Goal: Navigation & Orientation: Find specific page/section

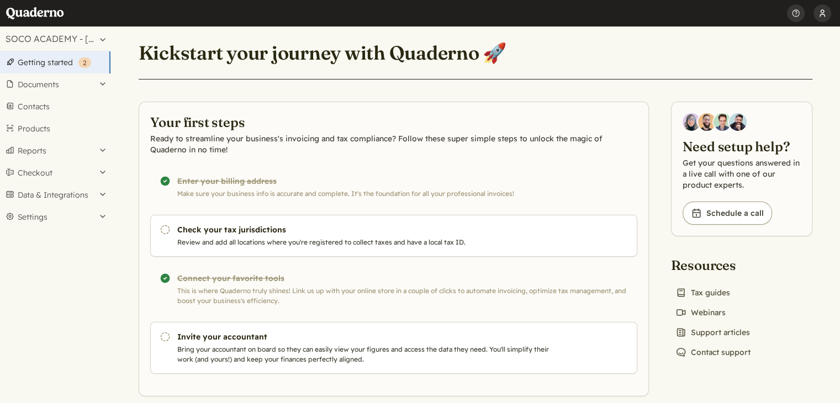
click at [819, 18] on button "[PERSON_NAME]" at bounding box center [822, 13] width 18 height 27
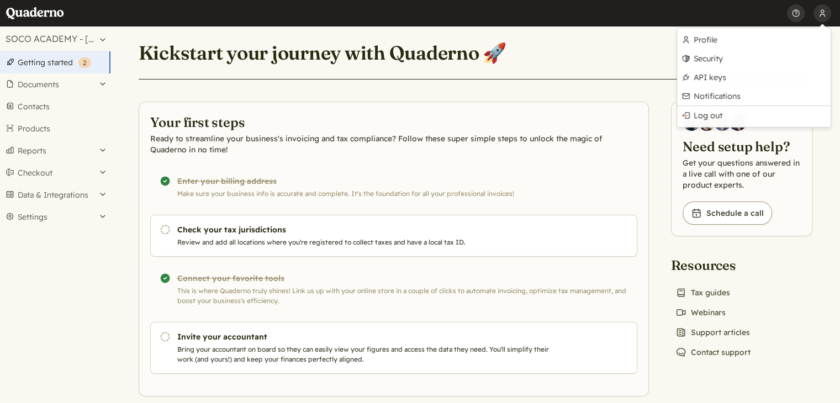
click at [644, 67] on header "Kickstart your journey with Quaderno 🚀" at bounding box center [476, 60] width 674 height 40
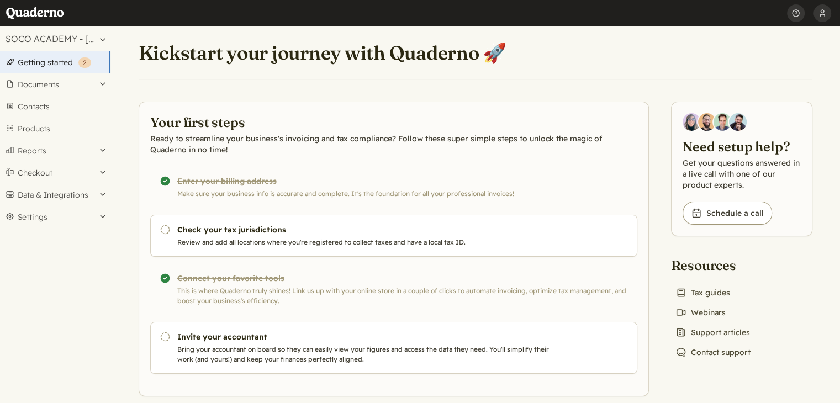
drag, startPoint x: 68, startPoint y: 250, endPoint x: 591, endPoint y: 77, distance: 550.3
click at [591, 77] on header "Kickstart your journey with Quaderno 🚀" at bounding box center [476, 60] width 674 height 40
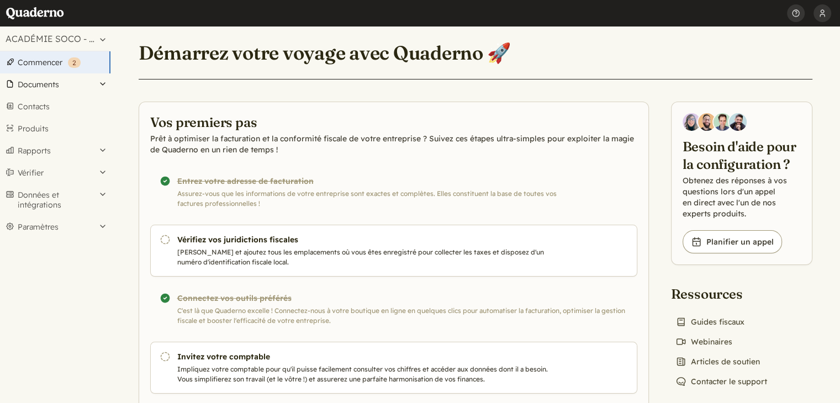
click at [39, 84] on font "Documents" at bounding box center [38, 85] width 41 height 10
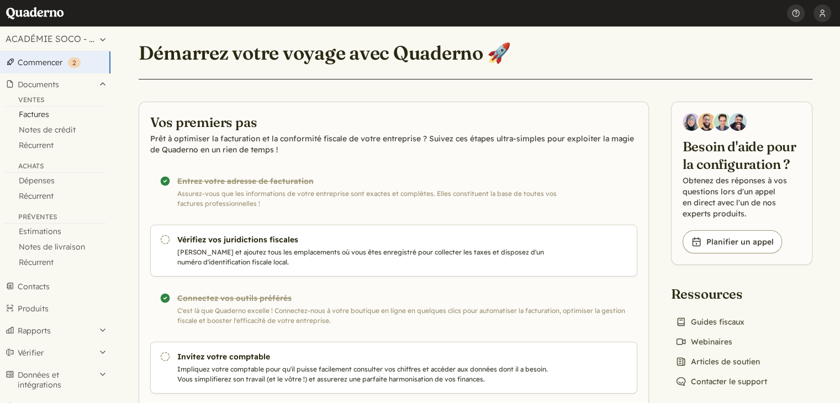
click at [33, 118] on font "Factures" at bounding box center [34, 114] width 30 height 10
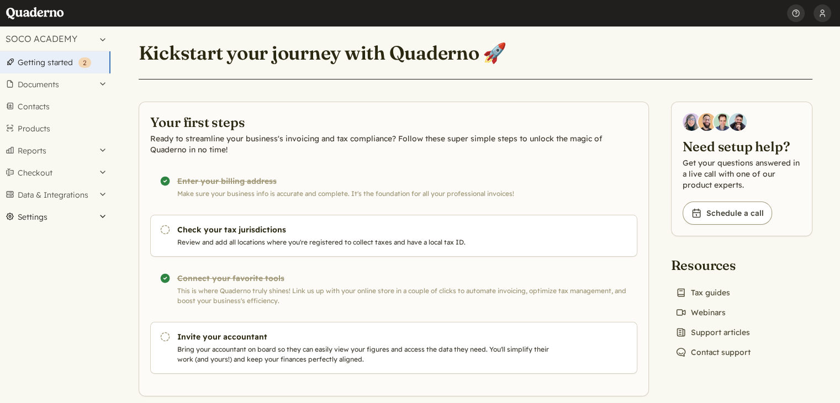
click at [39, 222] on button "Settings" at bounding box center [55, 217] width 110 height 22
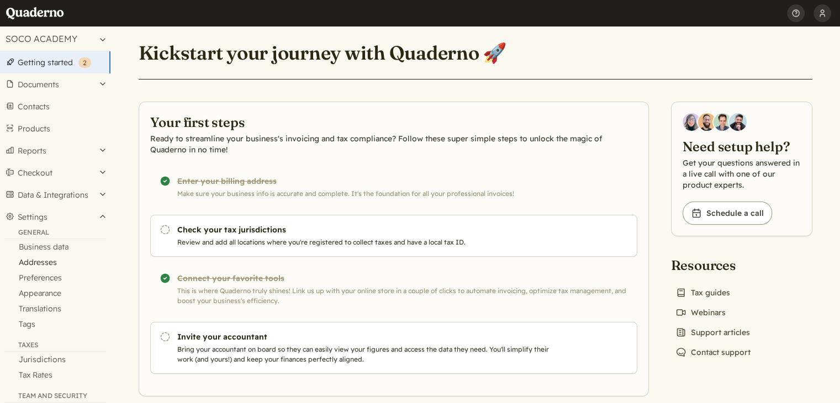
click at [35, 263] on link "Addresses" at bounding box center [55, 262] width 110 height 15
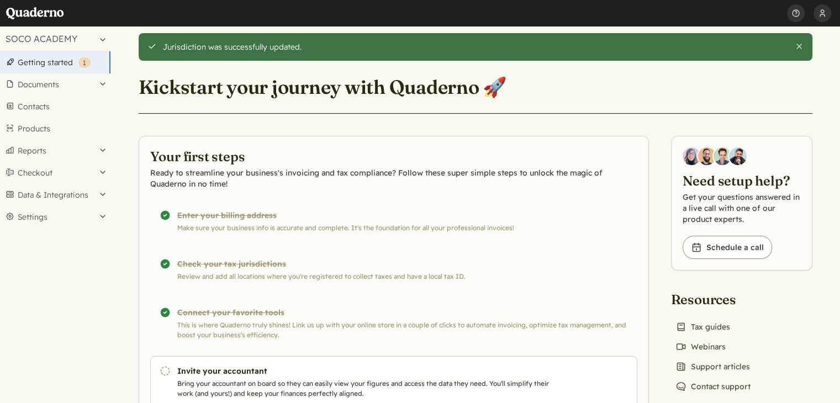
scroll to position [49, 0]
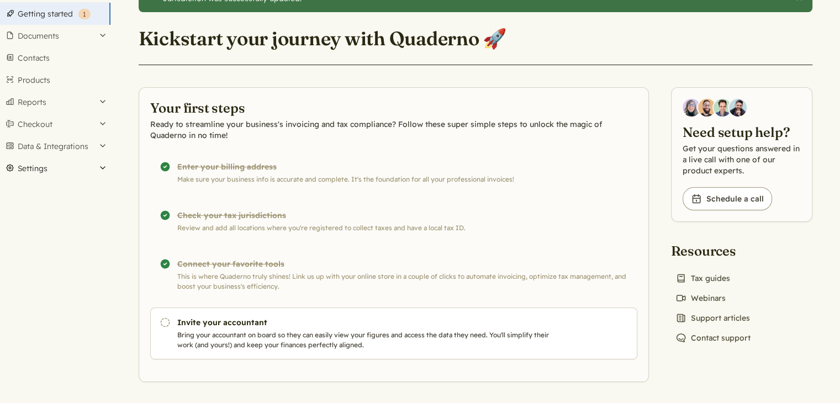
click at [33, 174] on button "Settings" at bounding box center [55, 168] width 110 height 22
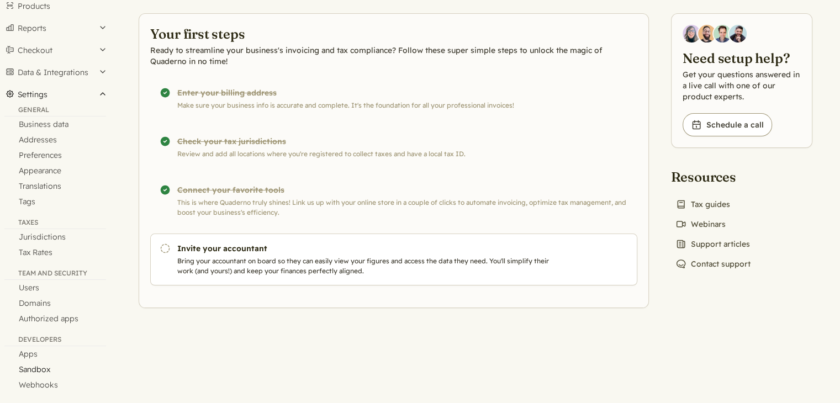
scroll to position [121, 0]
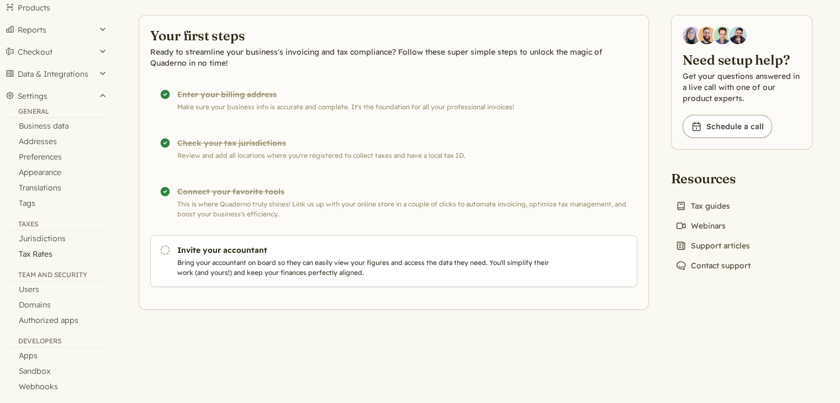
click at [41, 251] on link "Tax Rates" at bounding box center [55, 253] width 110 height 15
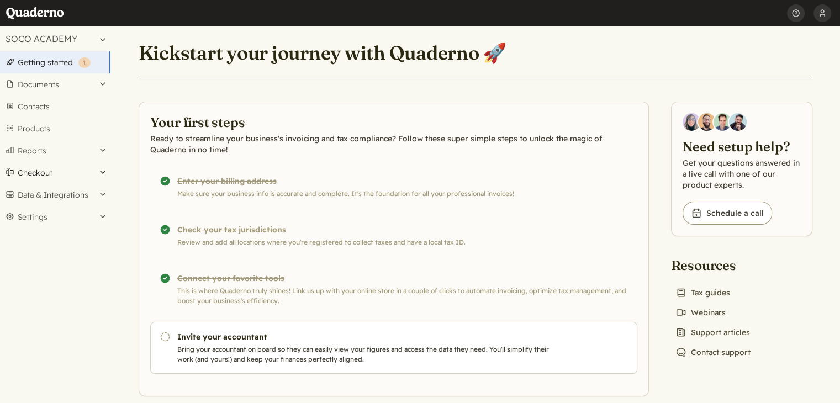
click at [33, 172] on button "Checkout" at bounding box center [55, 173] width 110 height 22
click at [40, 84] on button "Documents" at bounding box center [55, 84] width 110 height 22
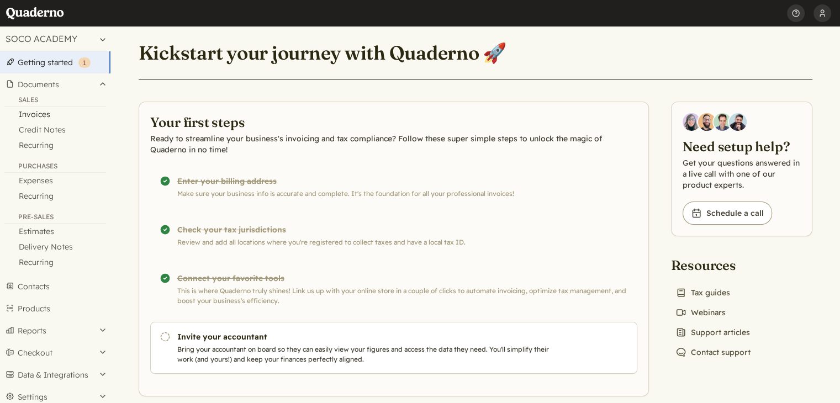
click at [41, 113] on link "Invoices" at bounding box center [55, 114] width 110 height 15
